Goal: Task Accomplishment & Management: Manage account settings

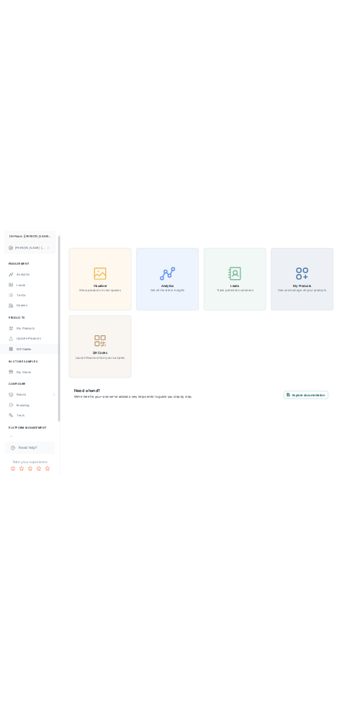
scroll to position [71, 0]
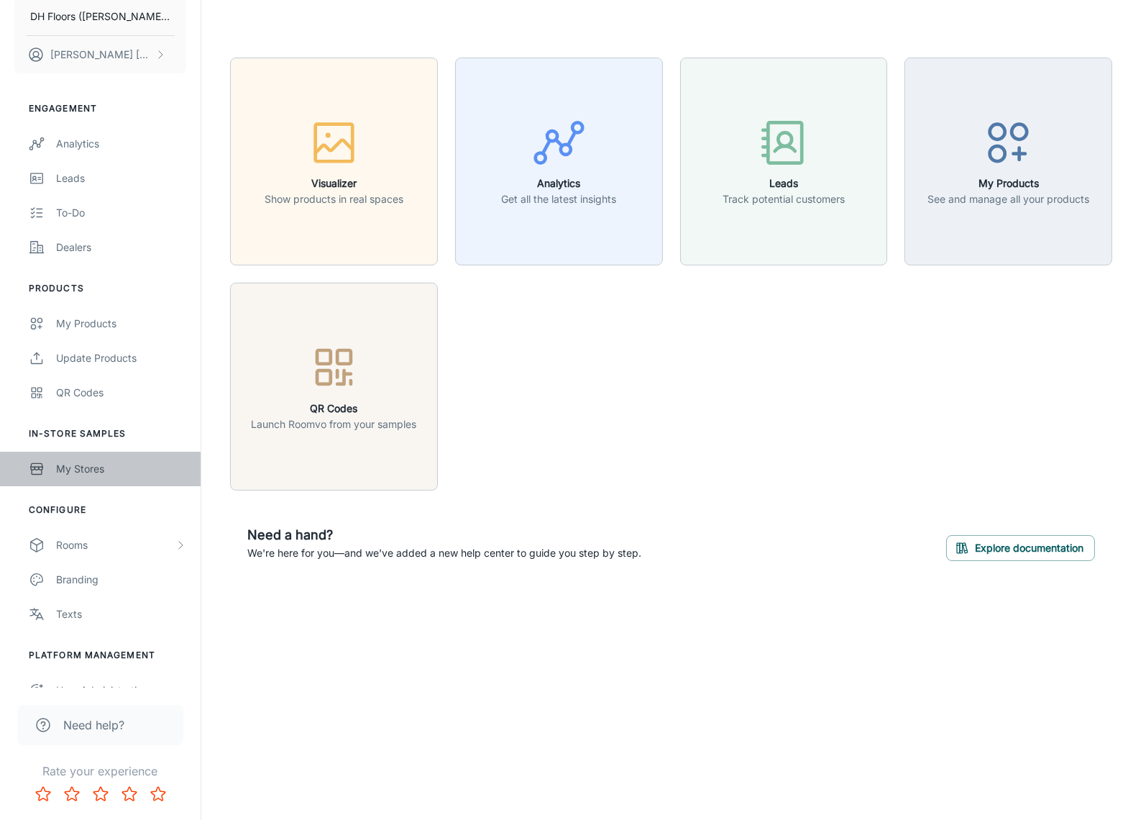
click at [137, 463] on link "My Stores" at bounding box center [100, 468] width 201 height 35
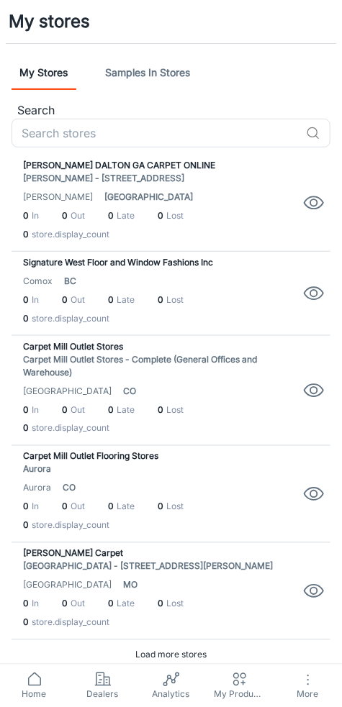
scroll to position [1, 0]
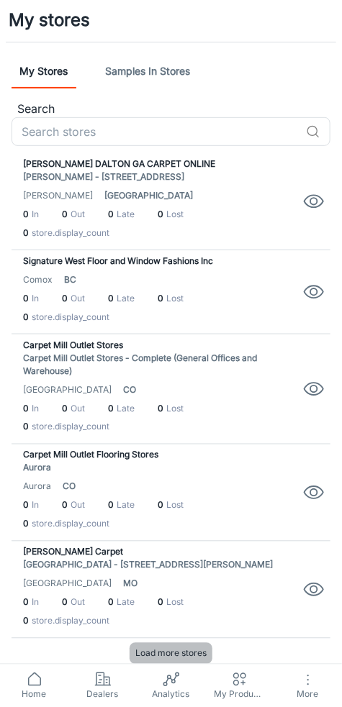
click at [174, 656] on span "Load more stores" at bounding box center [170, 653] width 71 height 13
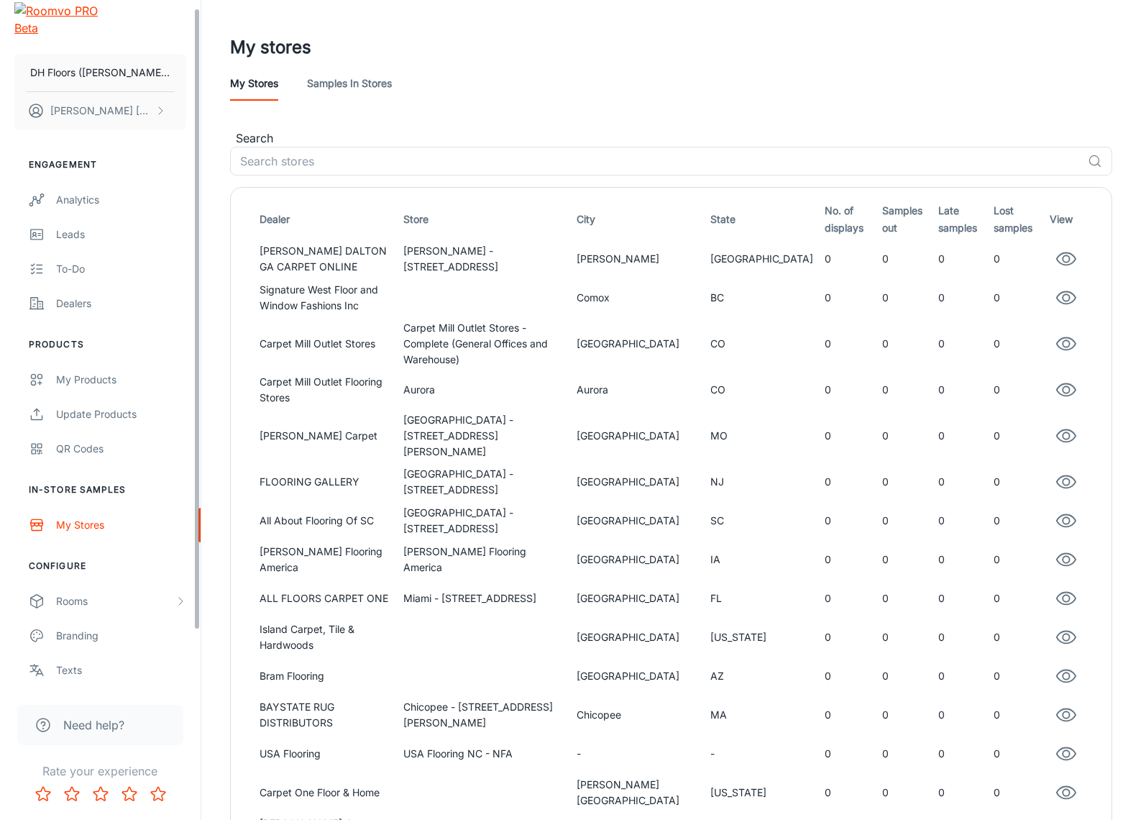
scroll to position [7, 0]
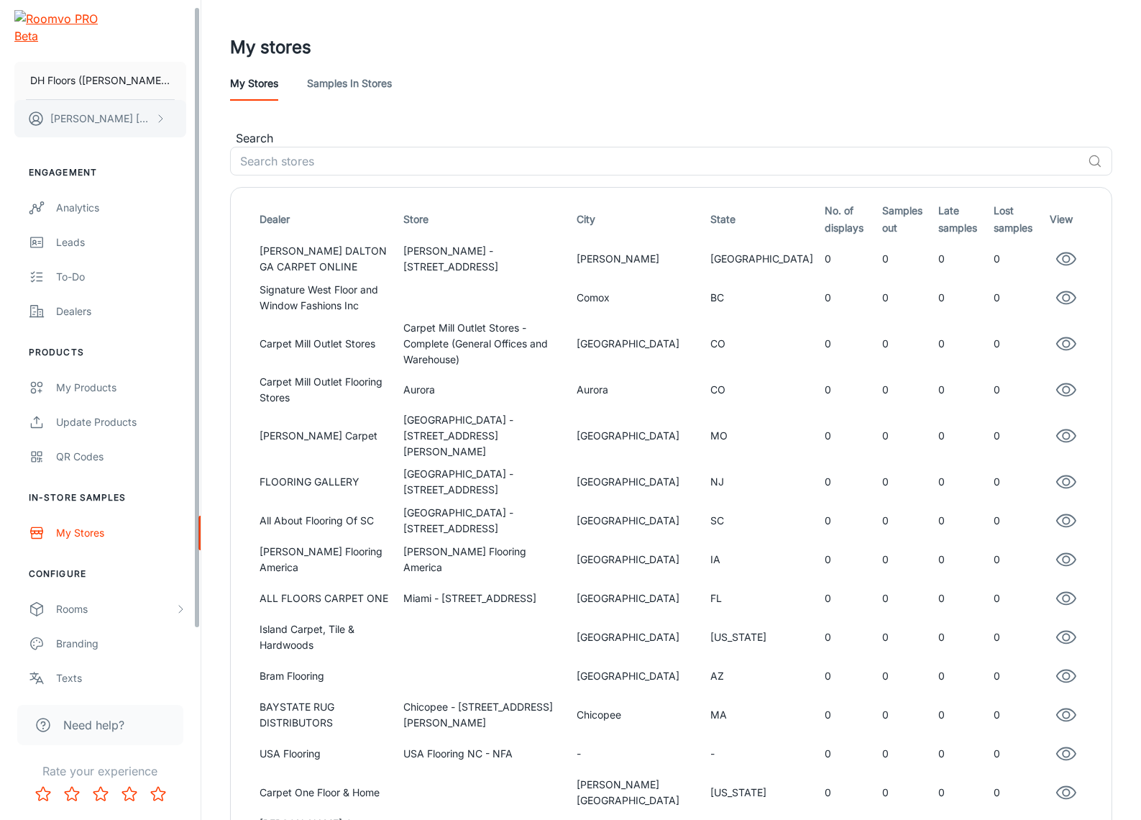
click at [150, 100] on button "[PERSON_NAME]" at bounding box center [100, 118] width 172 height 37
click at [234, 134] on li "Log out" at bounding box center [224, 122] width 77 height 24
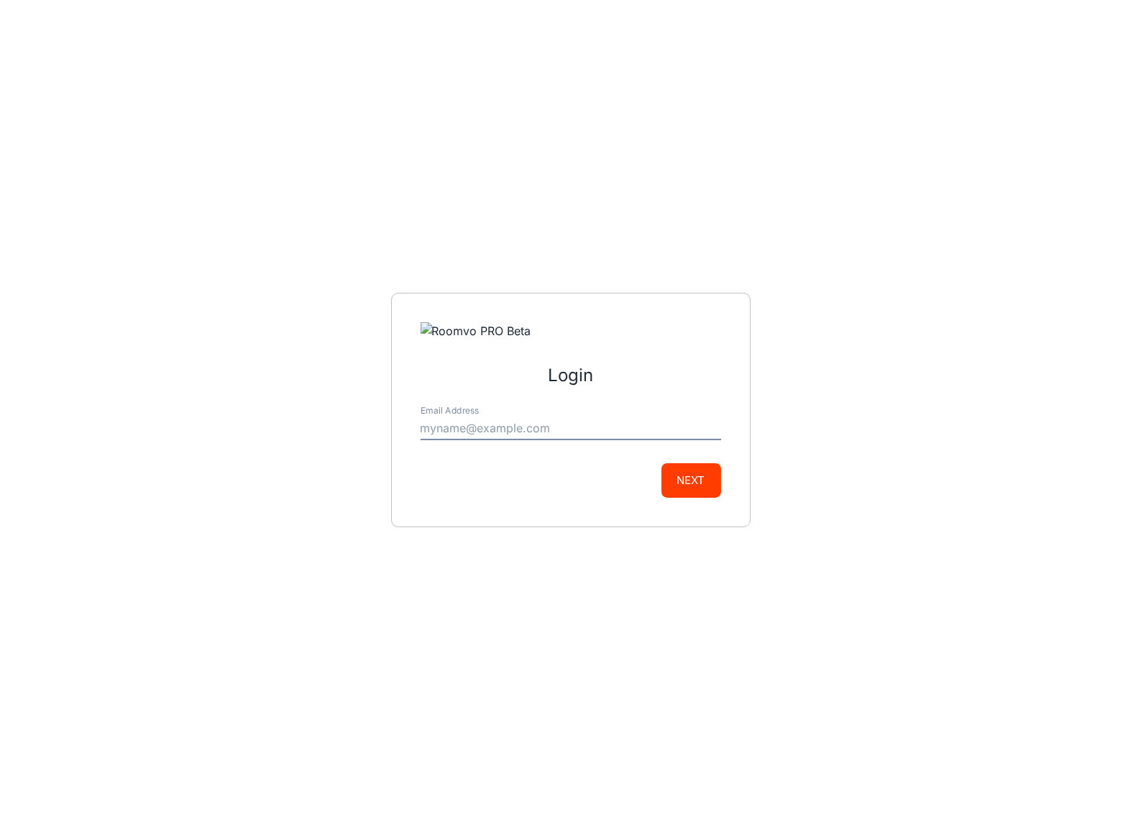
click at [590, 421] on input "Email Address" at bounding box center [571, 428] width 301 height 23
type input "[EMAIL_ADDRESS][DOMAIN_NAME]"
click at [702, 476] on button "Next" at bounding box center [691, 480] width 60 height 35
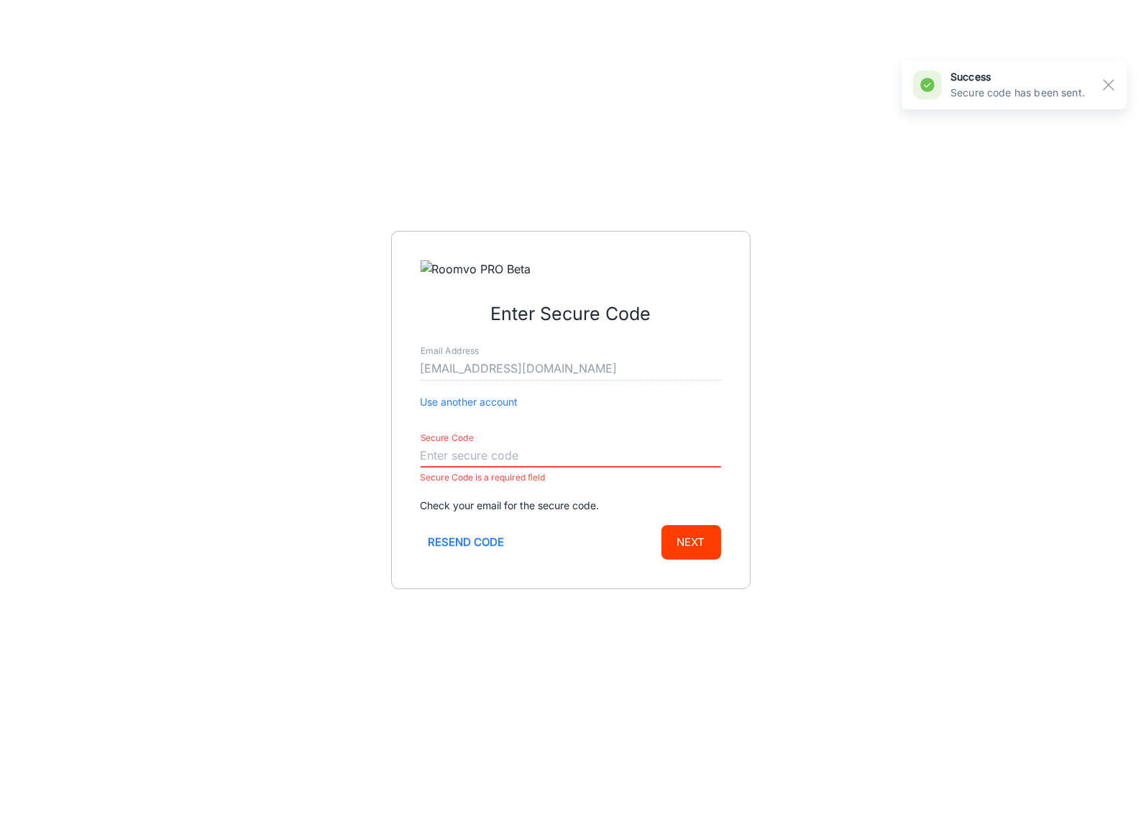
paste input "200963"
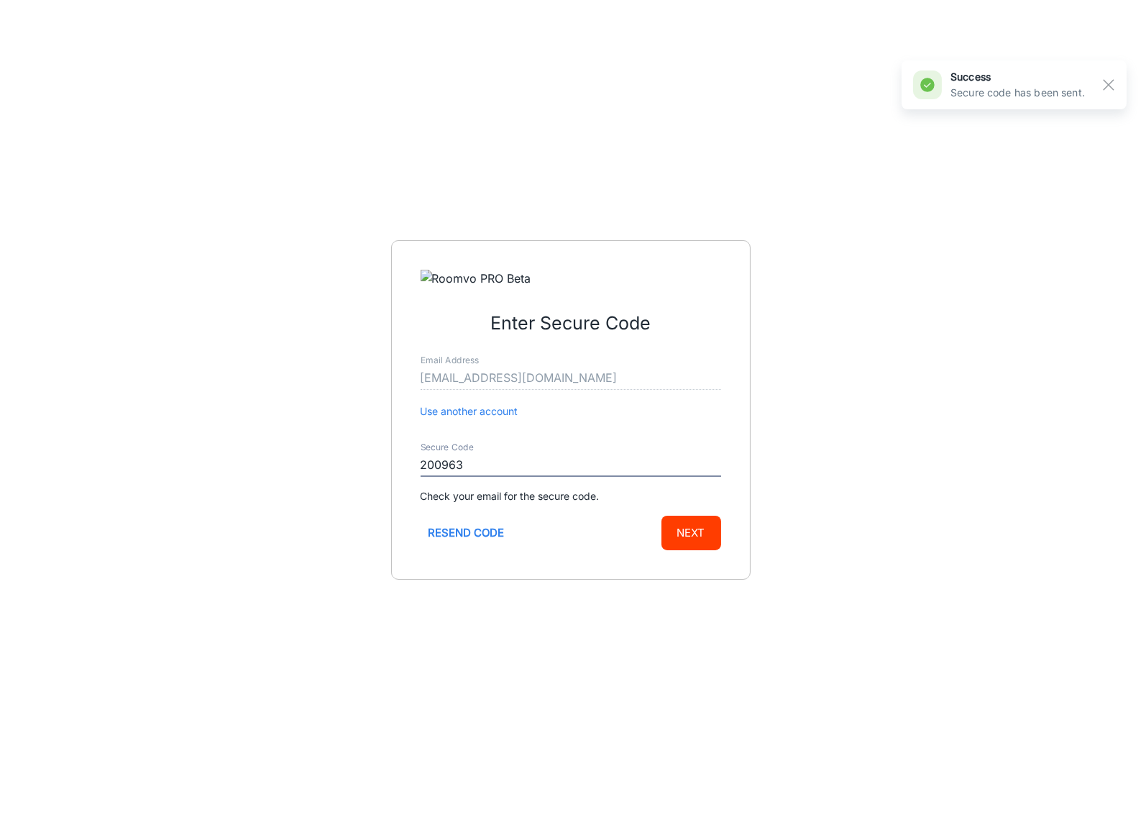
type input "200963"
click at [690, 518] on button "Next" at bounding box center [691, 532] width 60 height 35
